Goal: Task Accomplishment & Management: Manage account settings

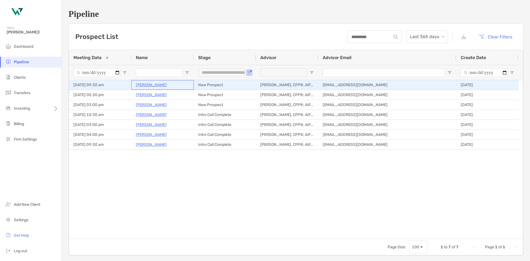
click at [148, 85] on p "[PERSON_NAME]" at bounding box center [151, 84] width 31 height 7
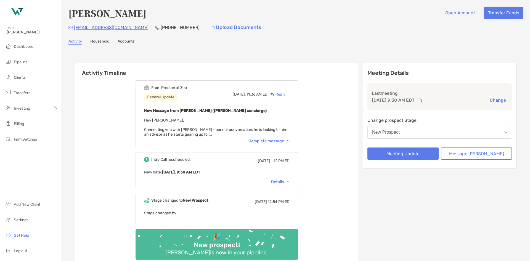
click at [286, 142] on div "Complete message" at bounding box center [268, 141] width 41 height 5
